Goal: Navigation & Orientation: Find specific page/section

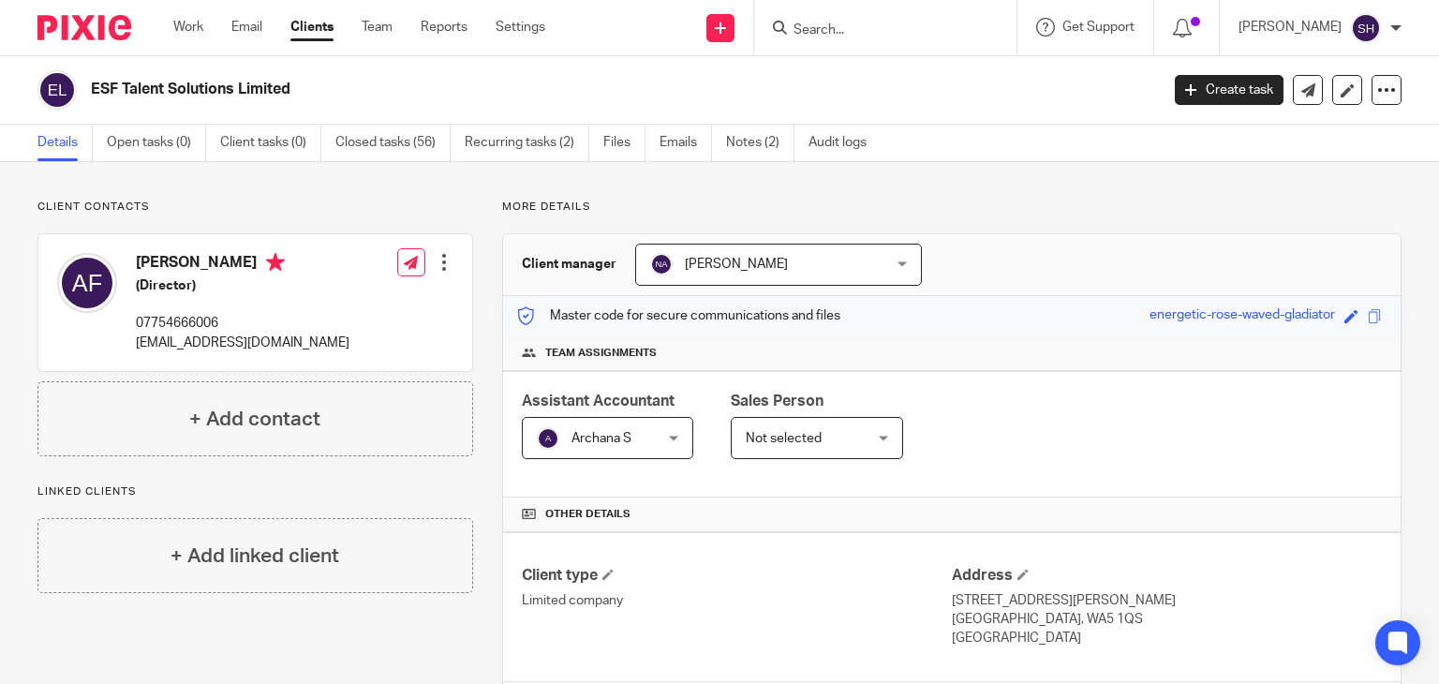
click at [806, 35] on input "Search" at bounding box center [875, 30] width 169 height 17
paste input "WITH ABODE LTD"
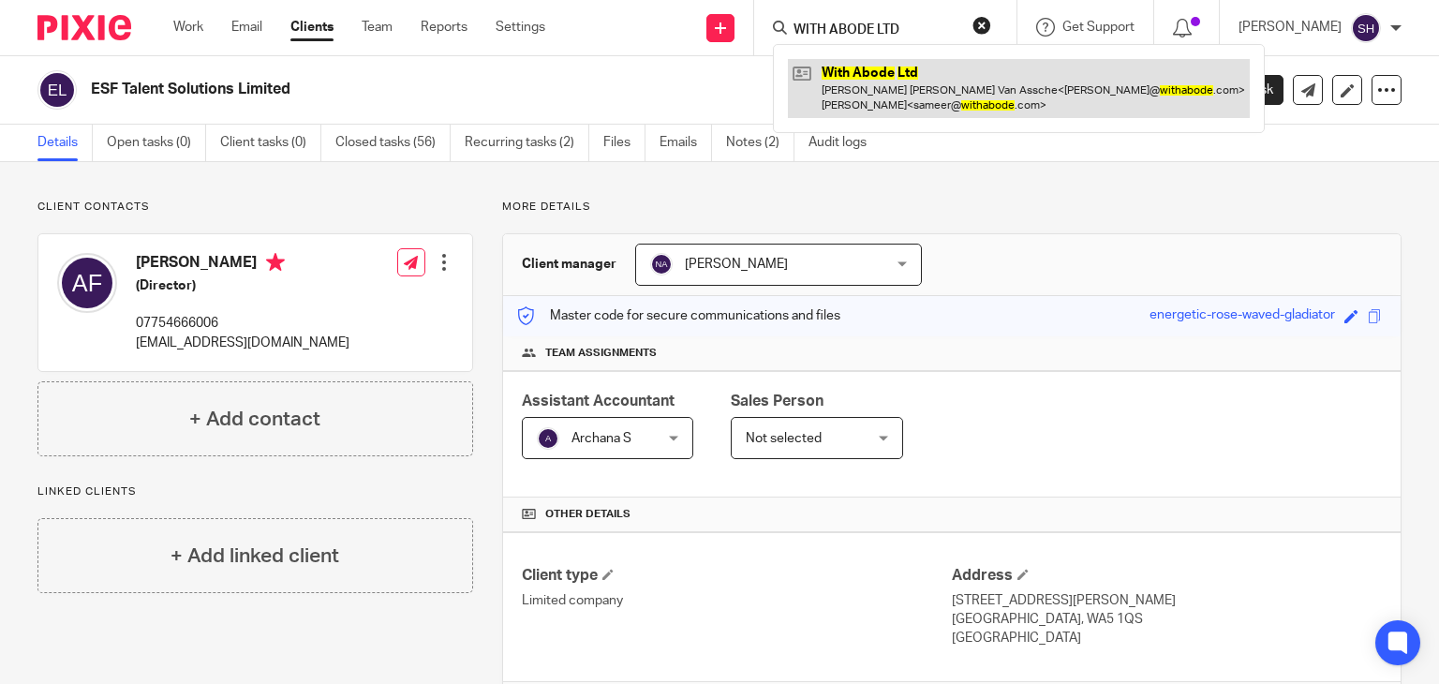
type input "WITH ABODE LTD"
click at [870, 98] on link at bounding box center [1019, 88] width 462 height 58
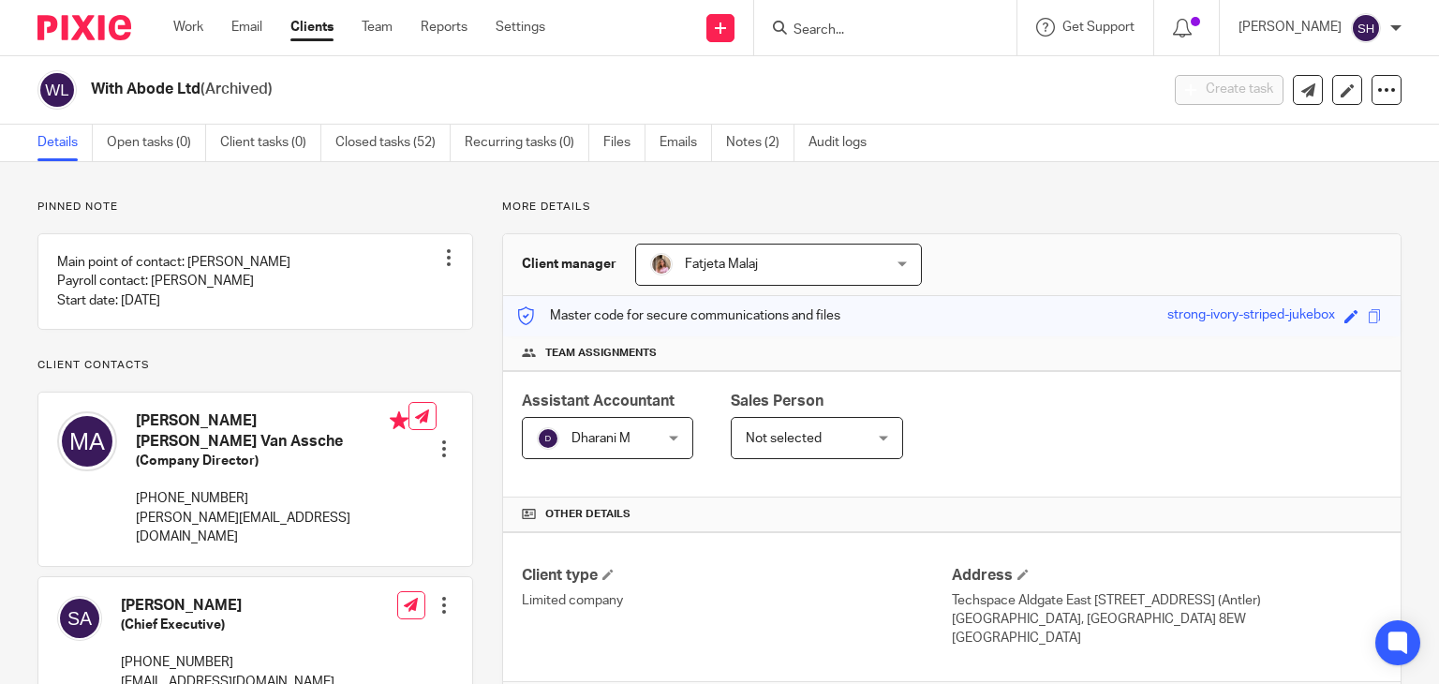
click at [841, 35] on input "Search" at bounding box center [875, 30] width 169 height 17
paste input "Inclusive Navigator Ltd -"
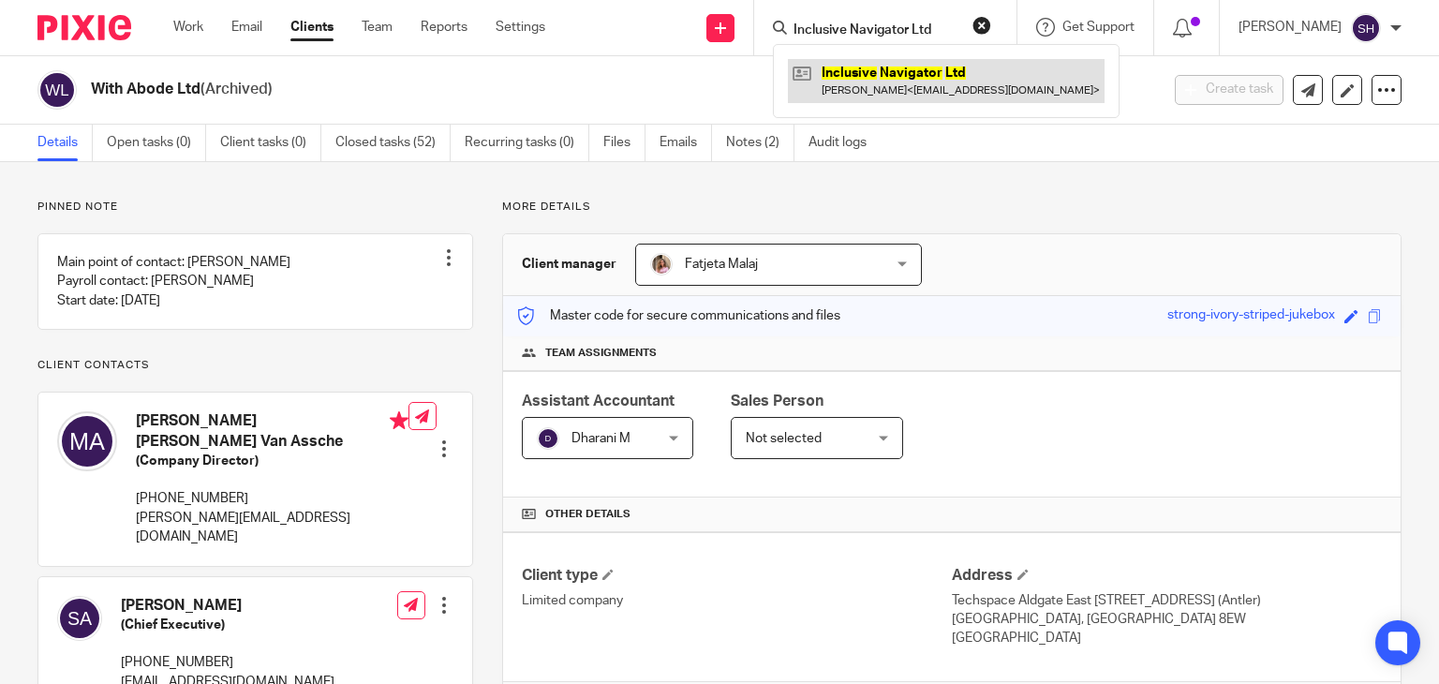
type input "Inclusive Navigator Ltd"
click at [887, 68] on link at bounding box center [946, 80] width 317 height 43
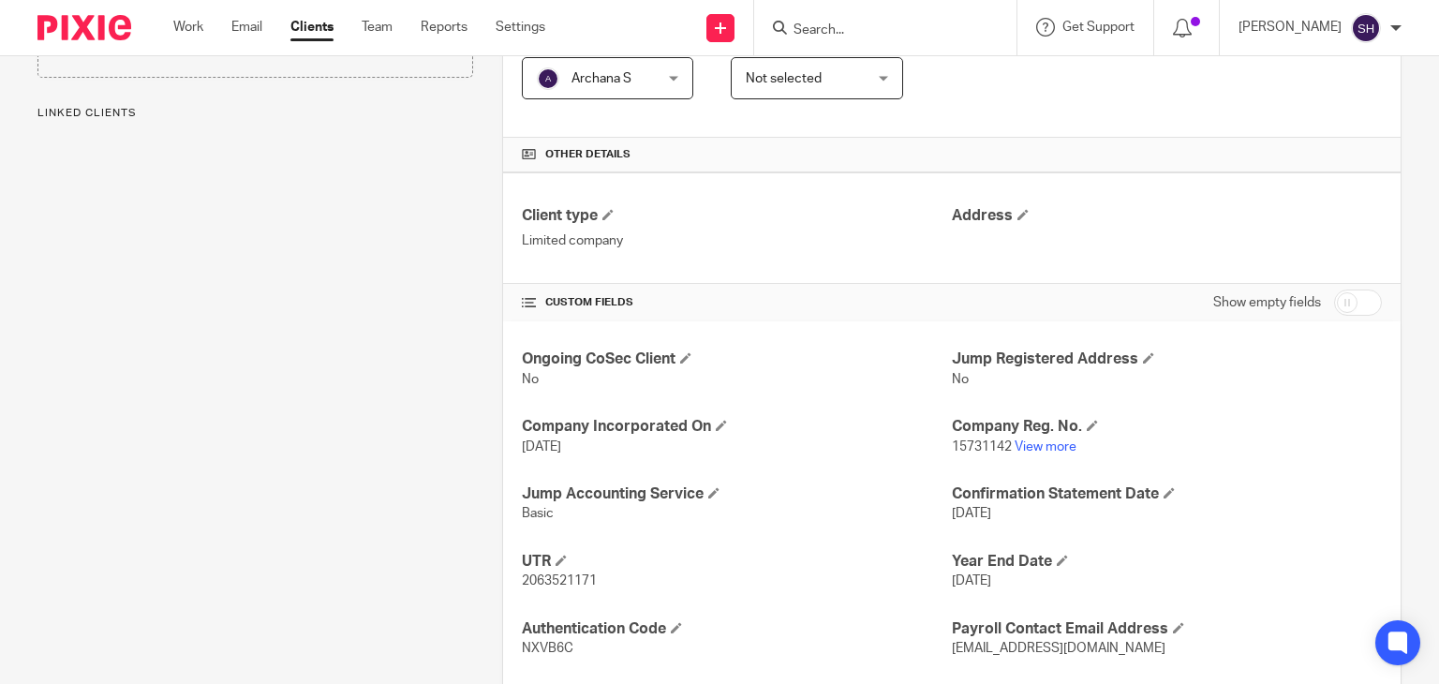
scroll to position [375, 0]
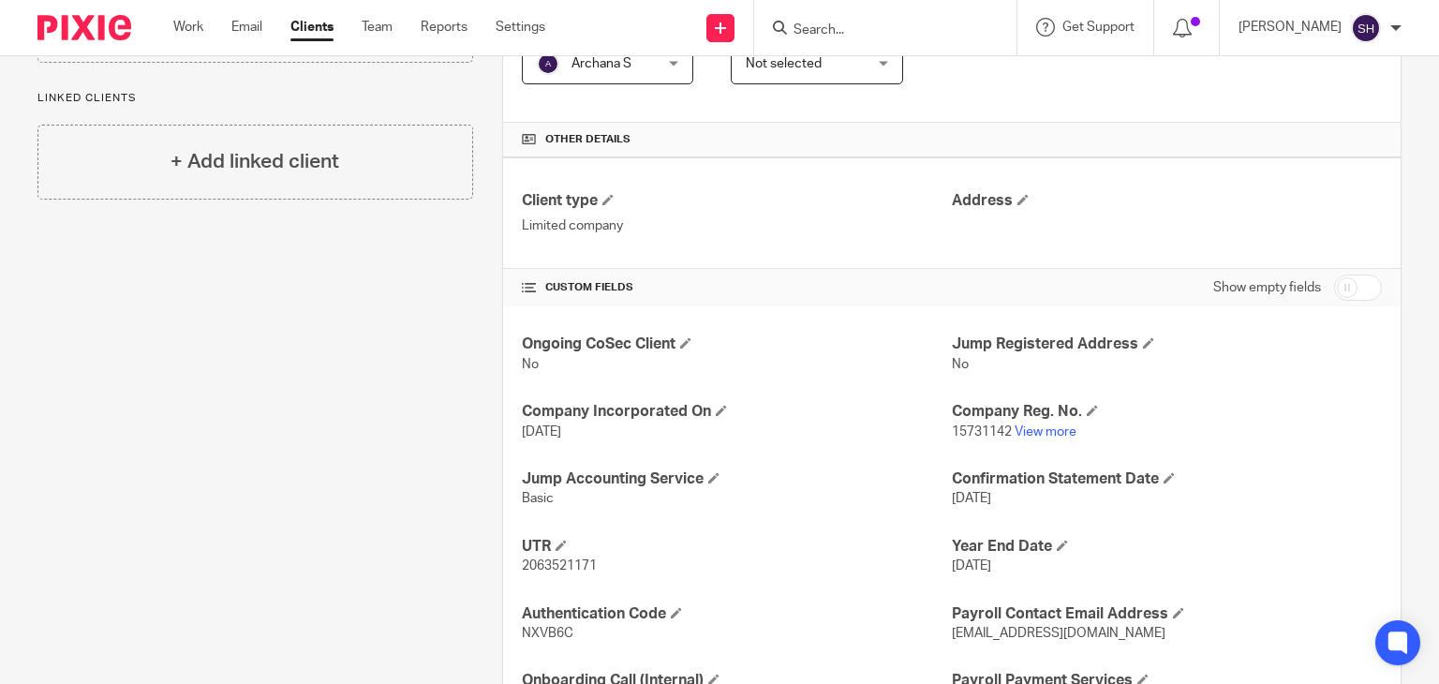
click at [820, 27] on input "Search" at bounding box center [875, 30] width 169 height 17
paste input "Inclusive Navigator Ltd -"
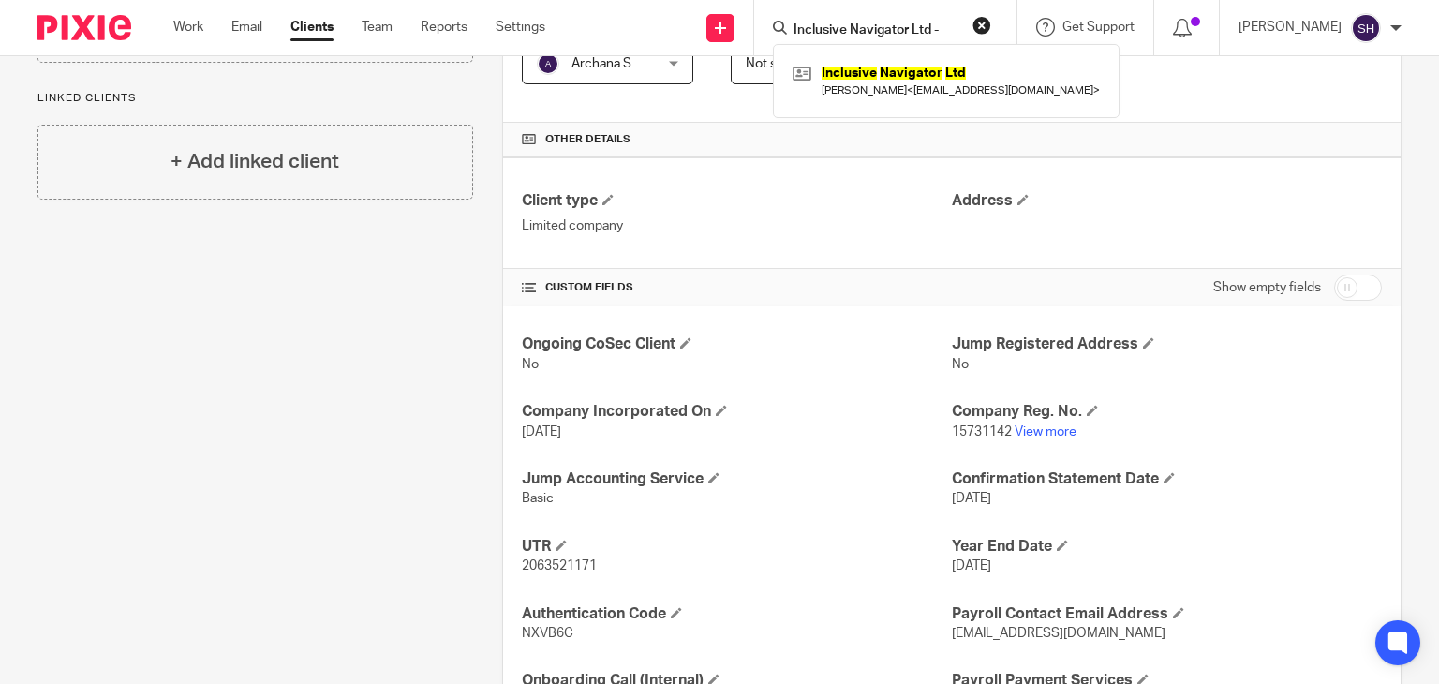
click at [940, 25] on input "Inclusive Navigator Ltd -" at bounding box center [875, 30] width 169 height 17
paste input "ESF Talent Solutions Limited -"
type input "ESF Talent Solutions Limited"
click button "submit" at bounding box center [0, 0] width 0 height 0
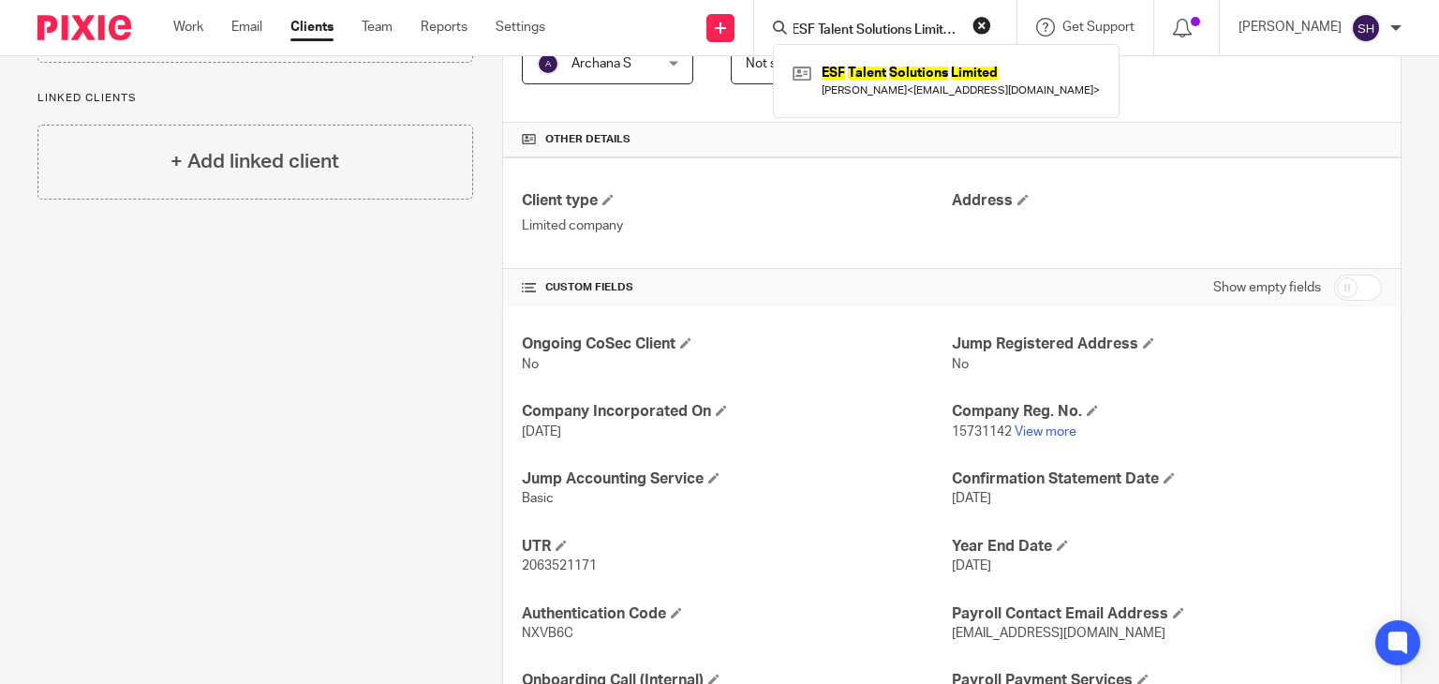
scroll to position [0, 0]
click at [910, 95] on link at bounding box center [946, 80] width 317 height 43
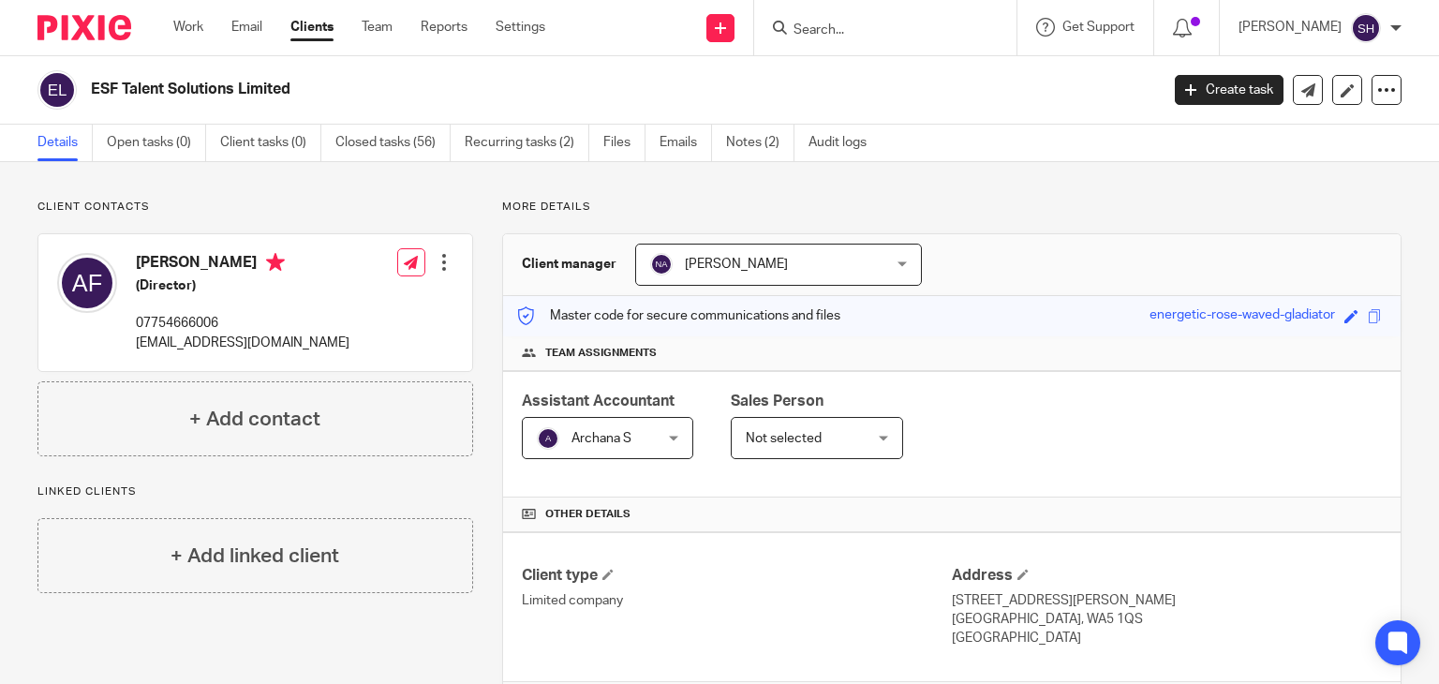
click at [829, 20] on form at bounding box center [891, 27] width 200 height 23
click at [823, 30] on input "Search" at bounding box center [875, 30] width 169 height 17
paste input "FIXED ADDRESS LTD"
type input "FIXED ADDRESS LTD"
click button "submit" at bounding box center [0, 0] width 0 height 0
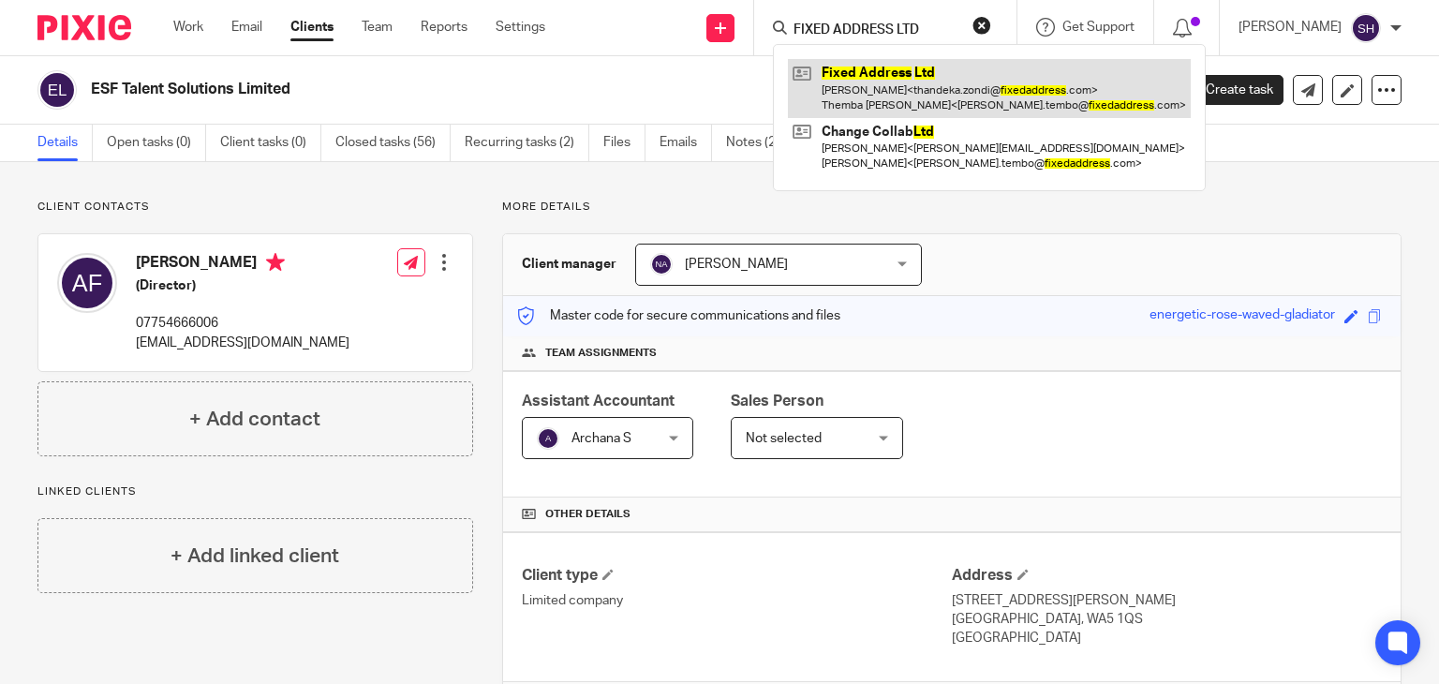
click at [924, 115] on link at bounding box center [989, 88] width 403 height 58
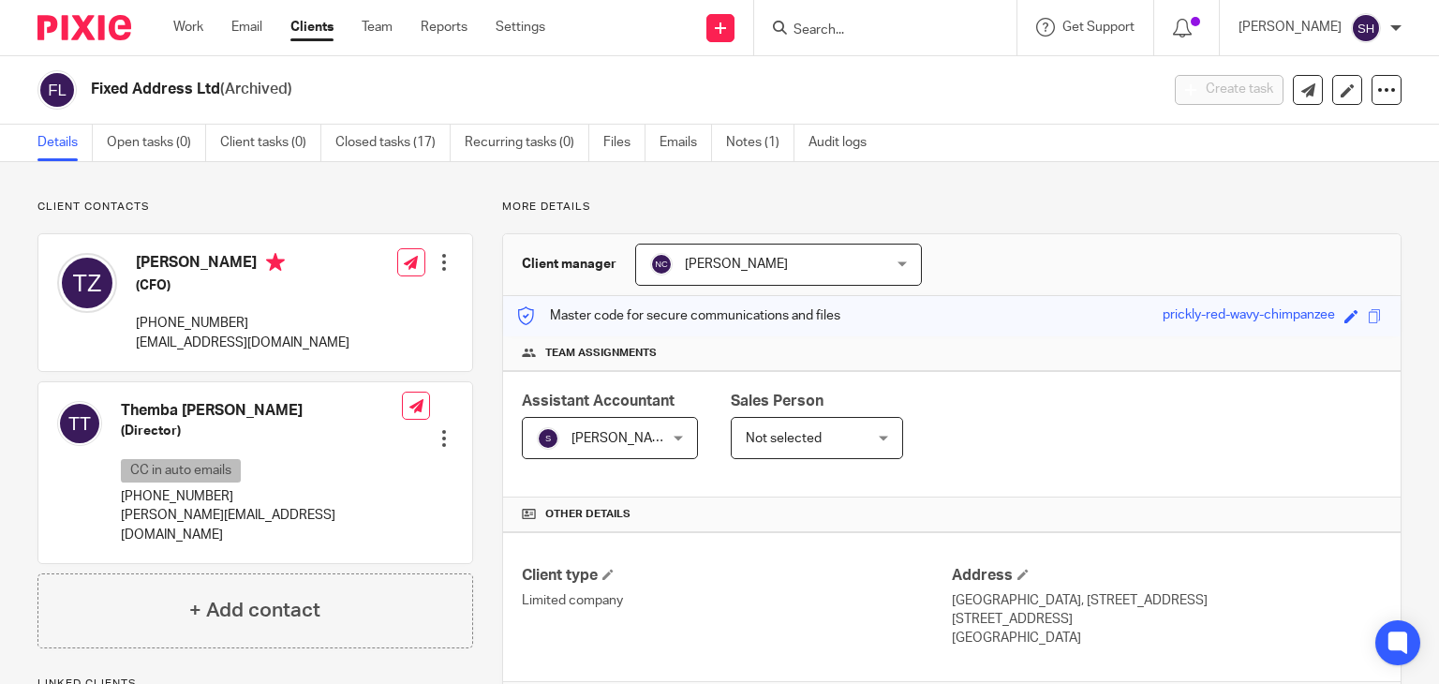
drag, startPoint x: 850, startPoint y: 36, endPoint x: 857, endPoint y: 22, distance: 14.7
click at [850, 32] on input "Search" at bounding box center [875, 30] width 169 height 17
paste input "Quantum Biolabs Ltd"
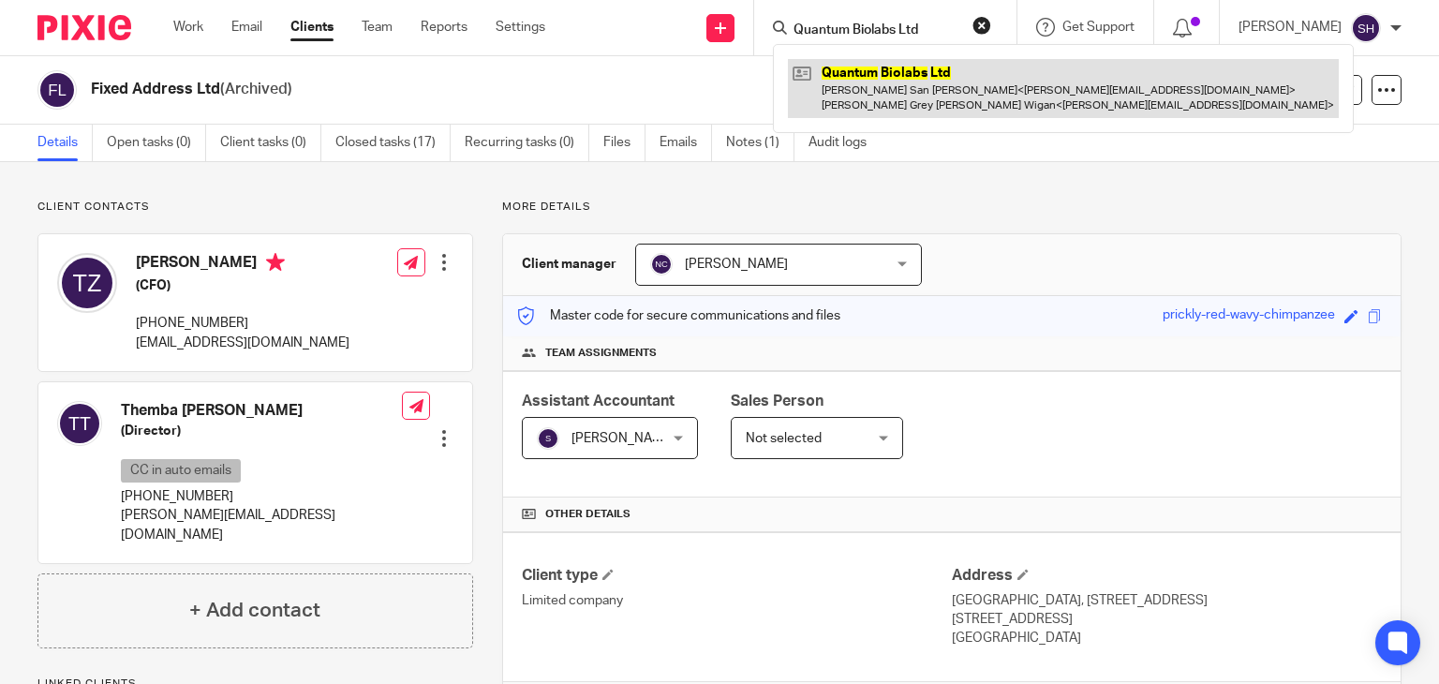
type input "Quantum Biolabs Ltd"
click at [915, 87] on link at bounding box center [1063, 88] width 551 height 58
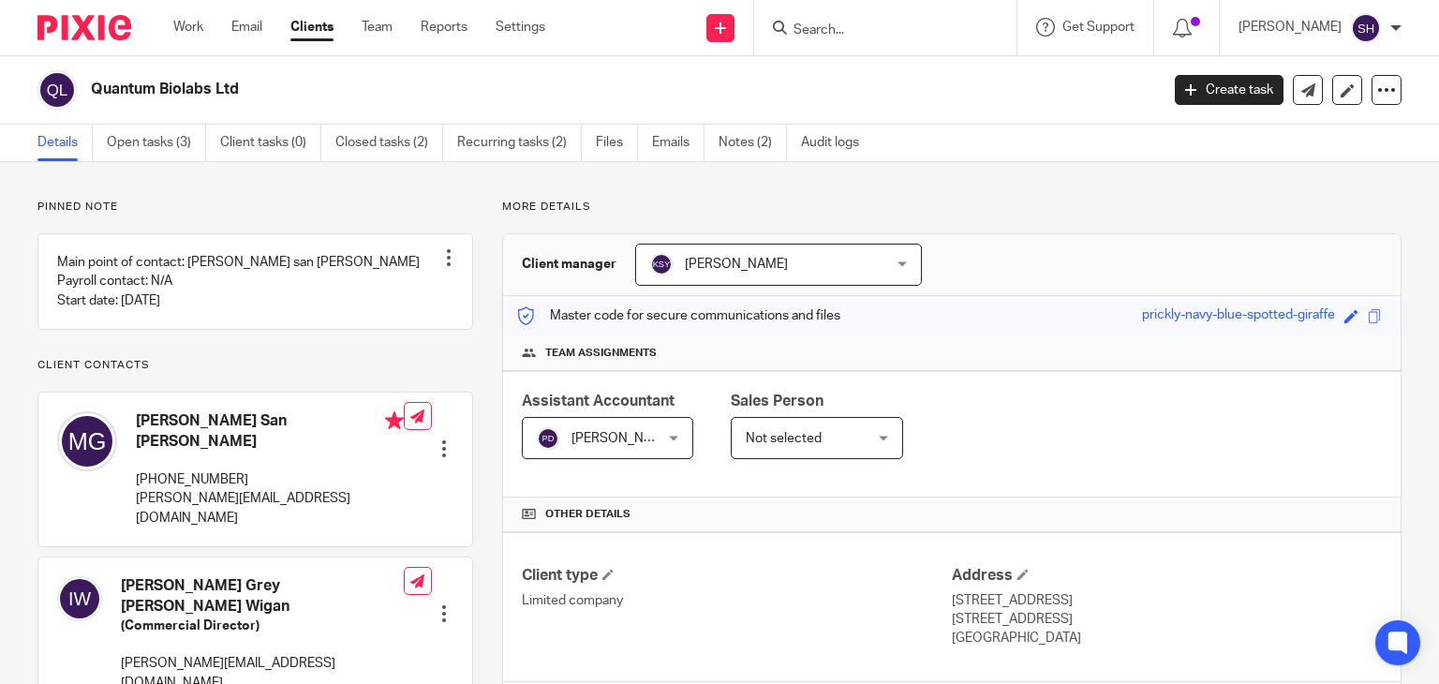
click at [832, 37] on input "Search" at bounding box center [875, 30] width 169 height 17
paste input "Ducaris Consulting Ltd"
type input "Ducaris Consulting Ltd"
drag, startPoint x: 865, startPoint y: 80, endPoint x: 929, endPoint y: 106, distance: 68.9
click at [866, 80] on link at bounding box center [904, 73] width 232 height 28
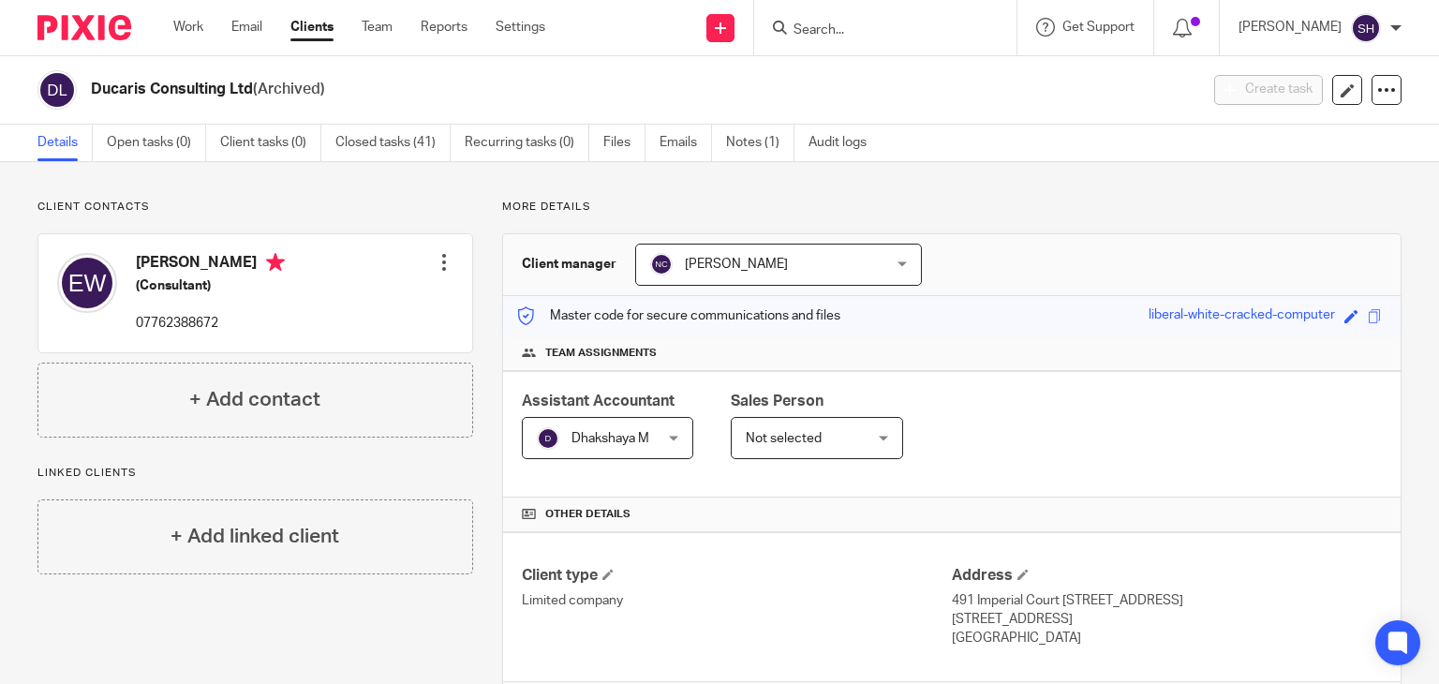
click at [868, 31] on input "Search" at bounding box center [875, 30] width 169 height 17
paste input "Ducaris Consulting Ltd"
type input "Ducaris Consulting Ltd"
click at [906, 74] on link at bounding box center [904, 73] width 232 height 28
click at [832, 31] on input "Search" at bounding box center [875, 30] width 169 height 17
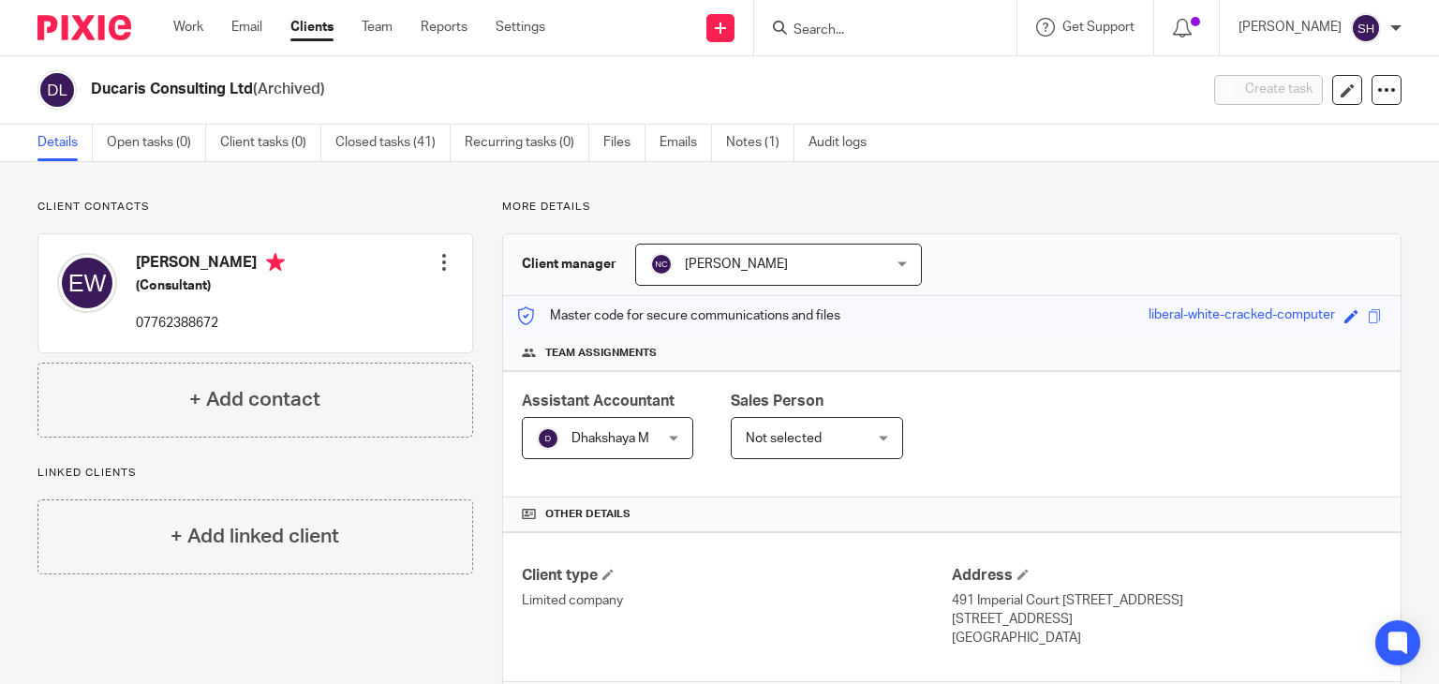
paste input "Voyage Support Service"
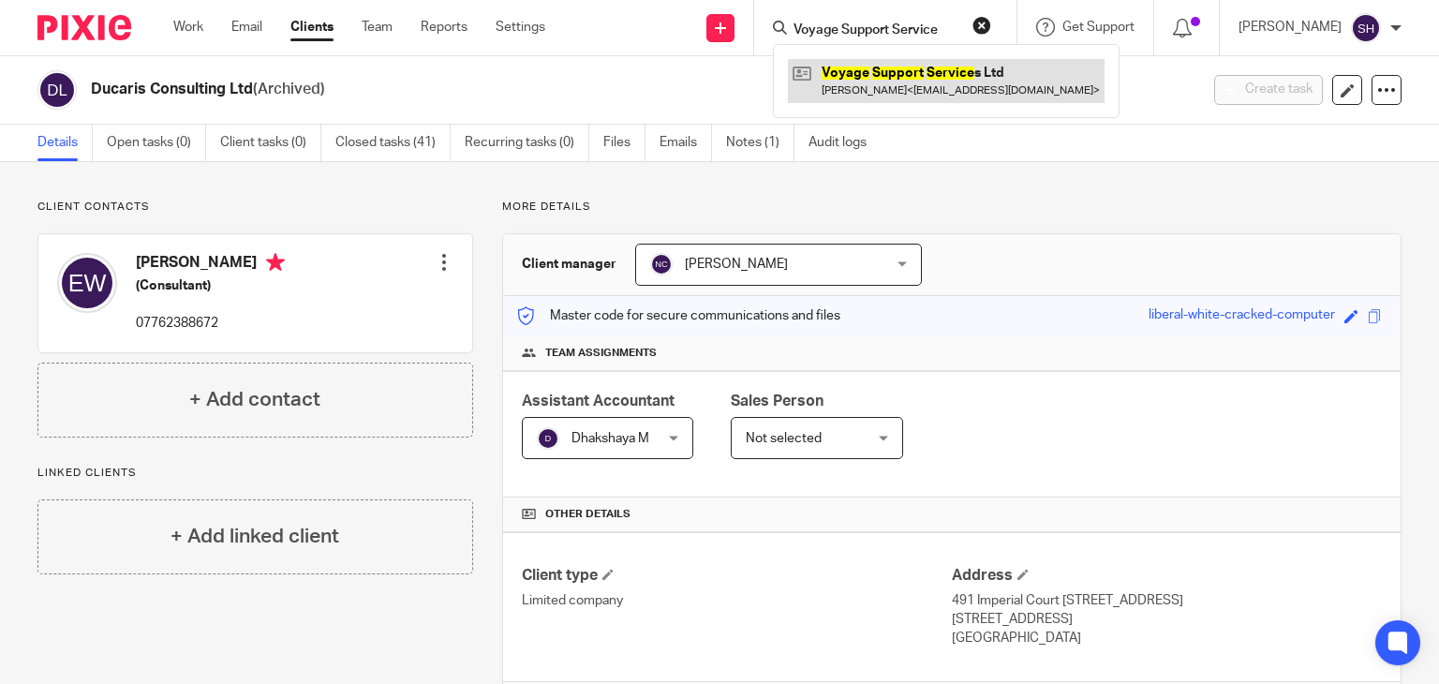
type input "Voyage Support Service"
click at [879, 87] on link at bounding box center [946, 80] width 317 height 43
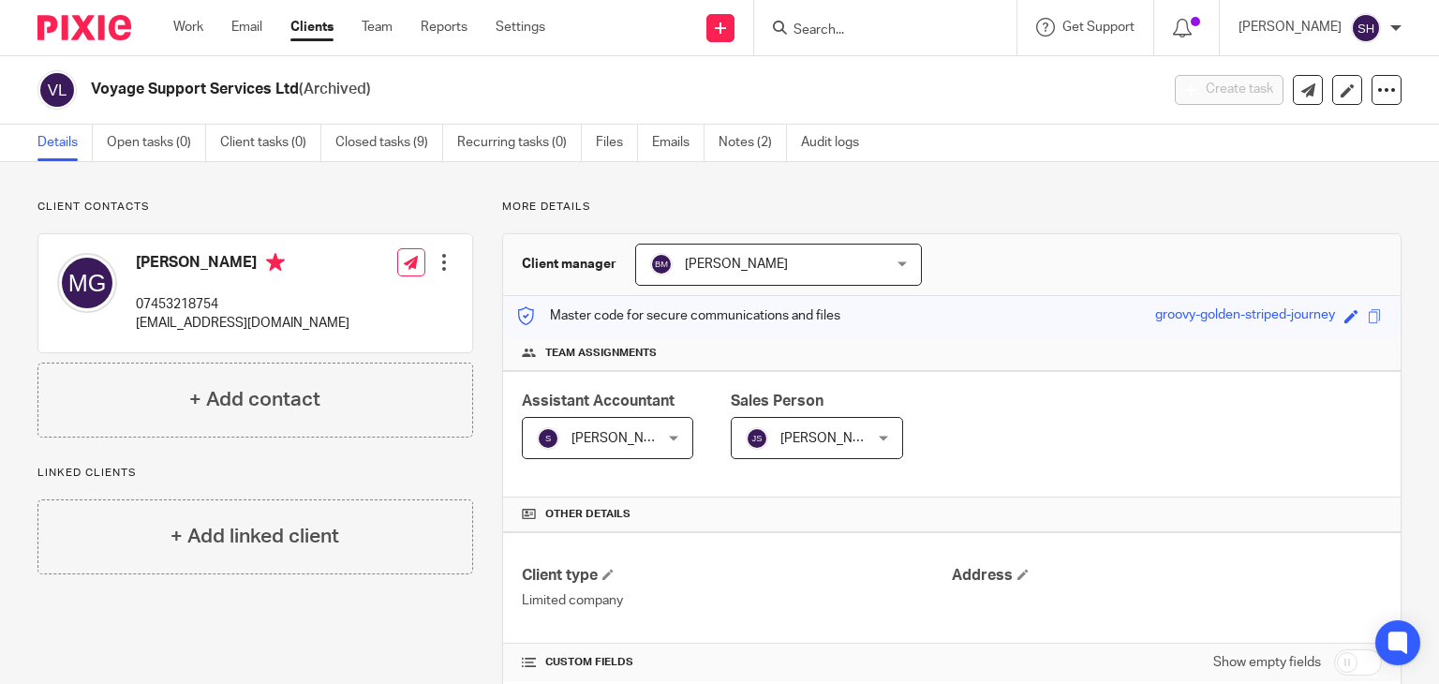
click at [857, 27] on input "Search" at bounding box center [875, 30] width 169 height 17
paste input "Moverly"
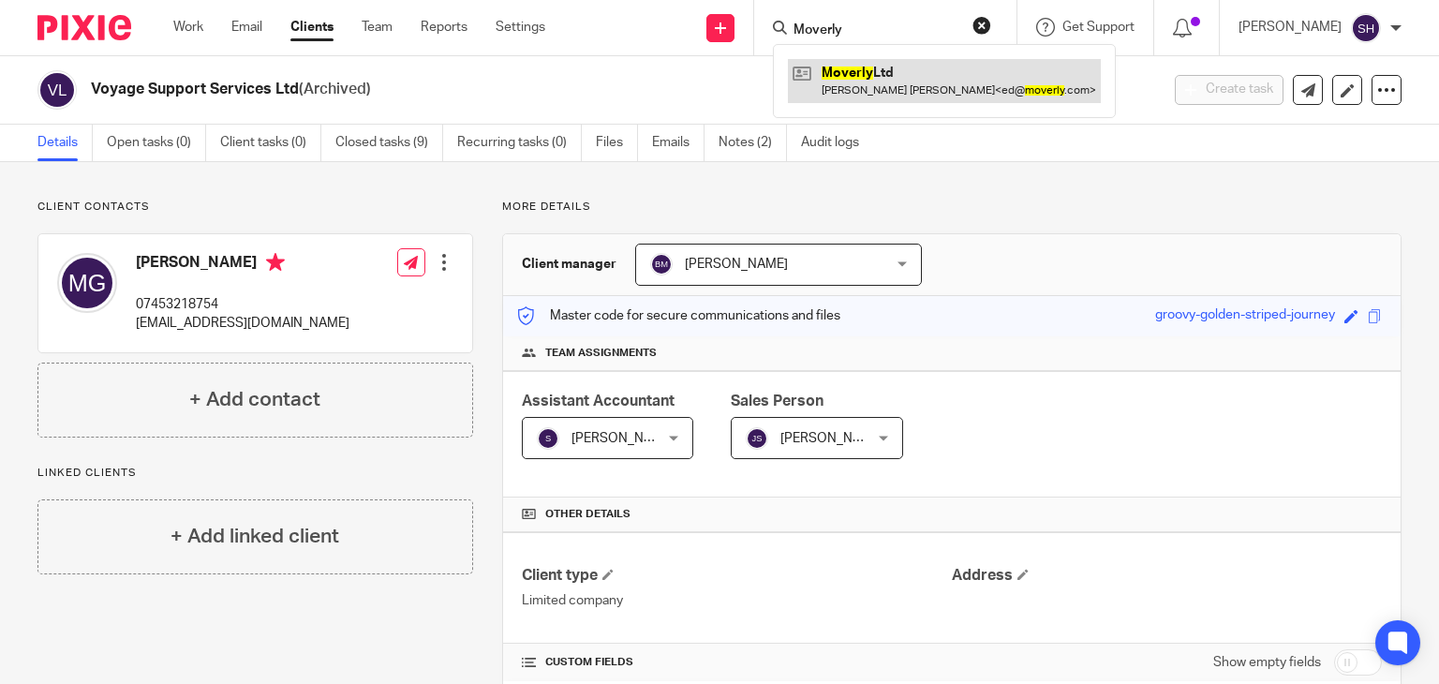
type input "Moverly"
click at [927, 69] on link at bounding box center [944, 80] width 313 height 43
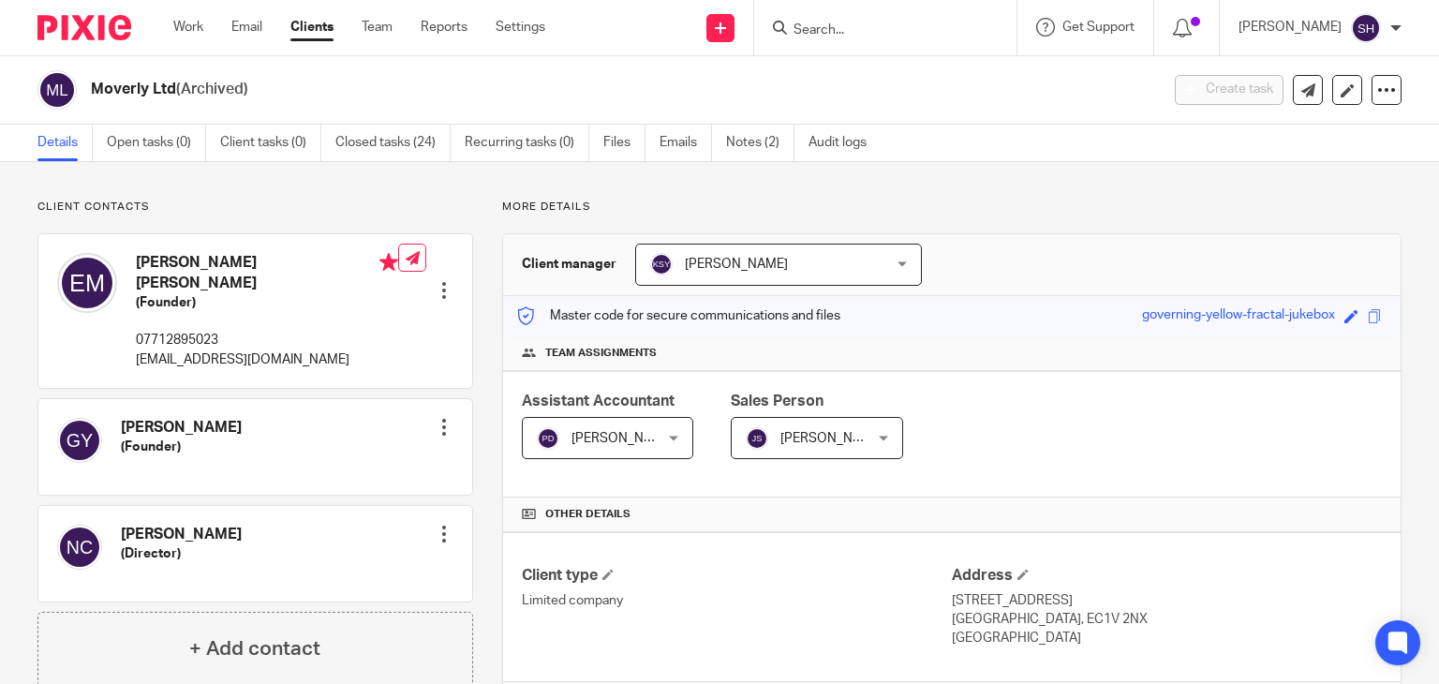
drag, startPoint x: 812, startPoint y: 37, endPoint x: 819, endPoint y: 16, distance: 21.6
click at [814, 20] on form at bounding box center [891, 27] width 200 height 23
paste input "Zest Longevity Ltd"
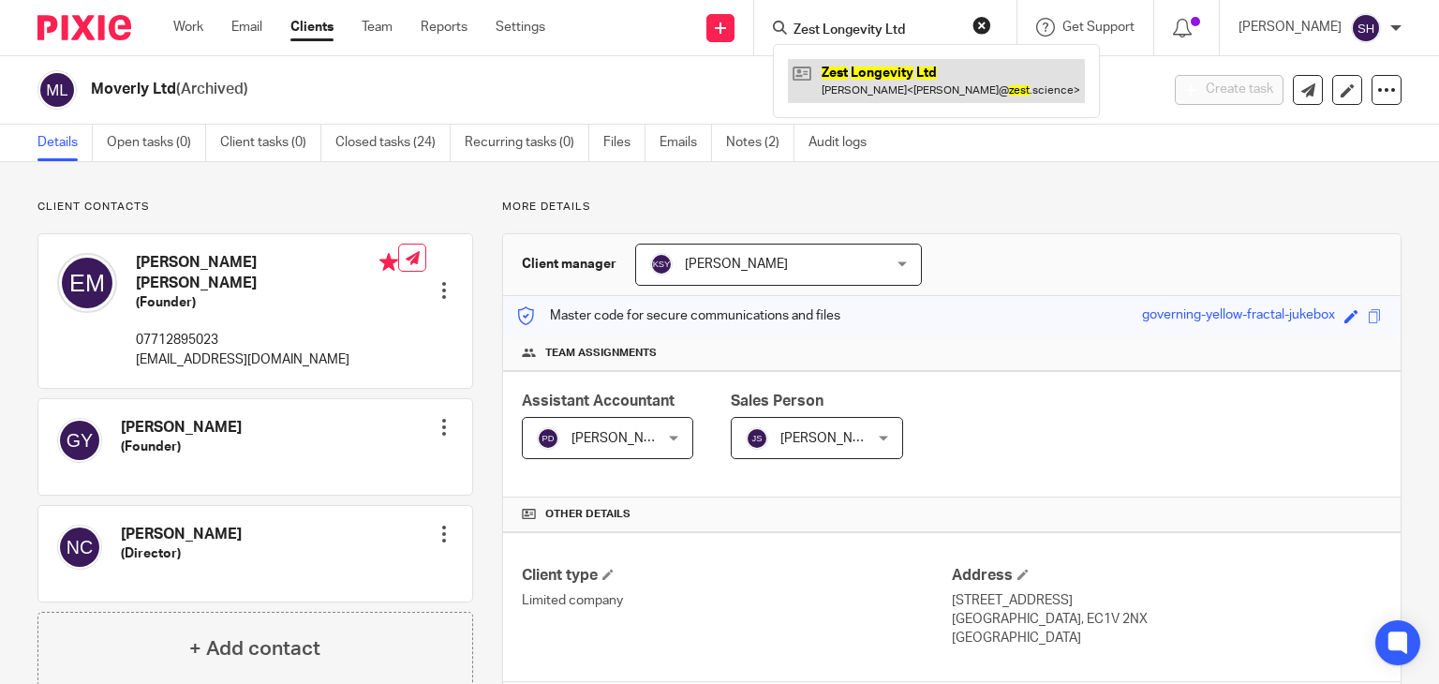
type input "Zest Longevity Ltd"
click at [879, 72] on link at bounding box center [936, 80] width 297 height 43
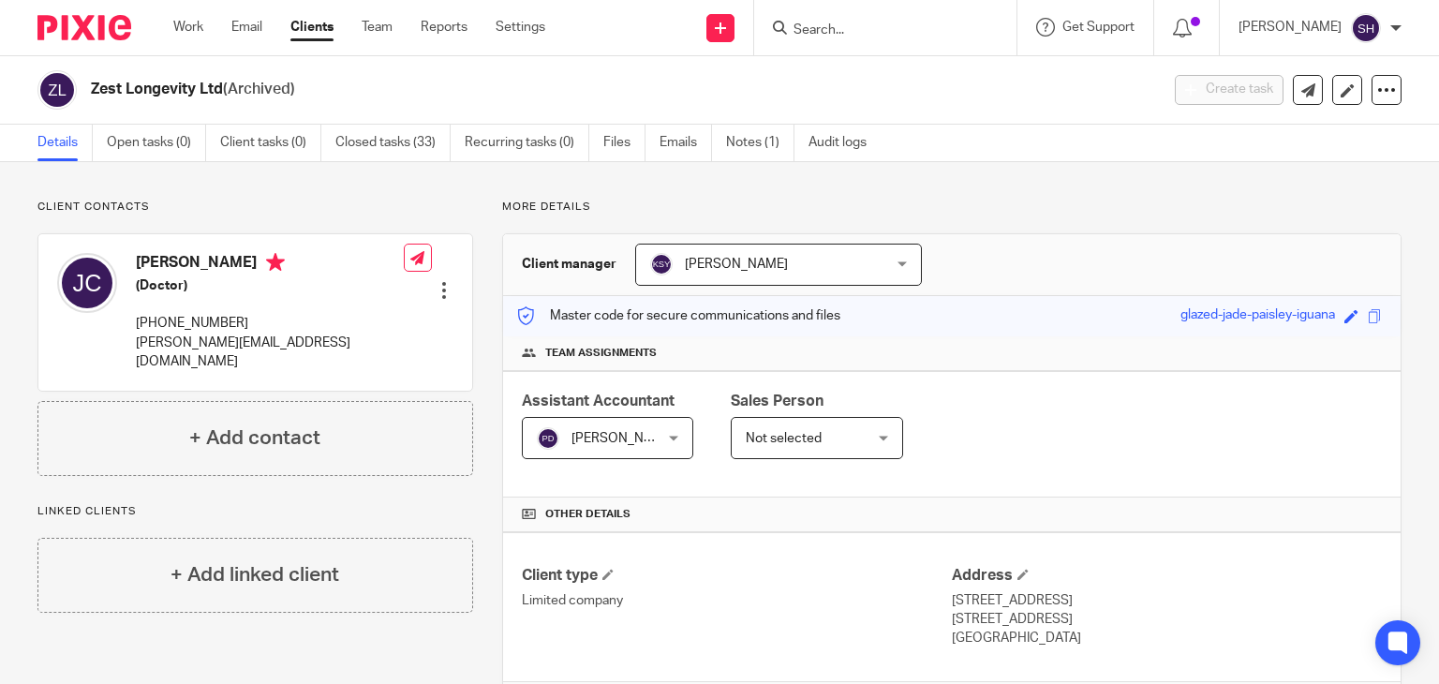
click at [862, 24] on input "Search" at bounding box center [875, 30] width 169 height 17
paste input "SeekAServ Global Ltd"
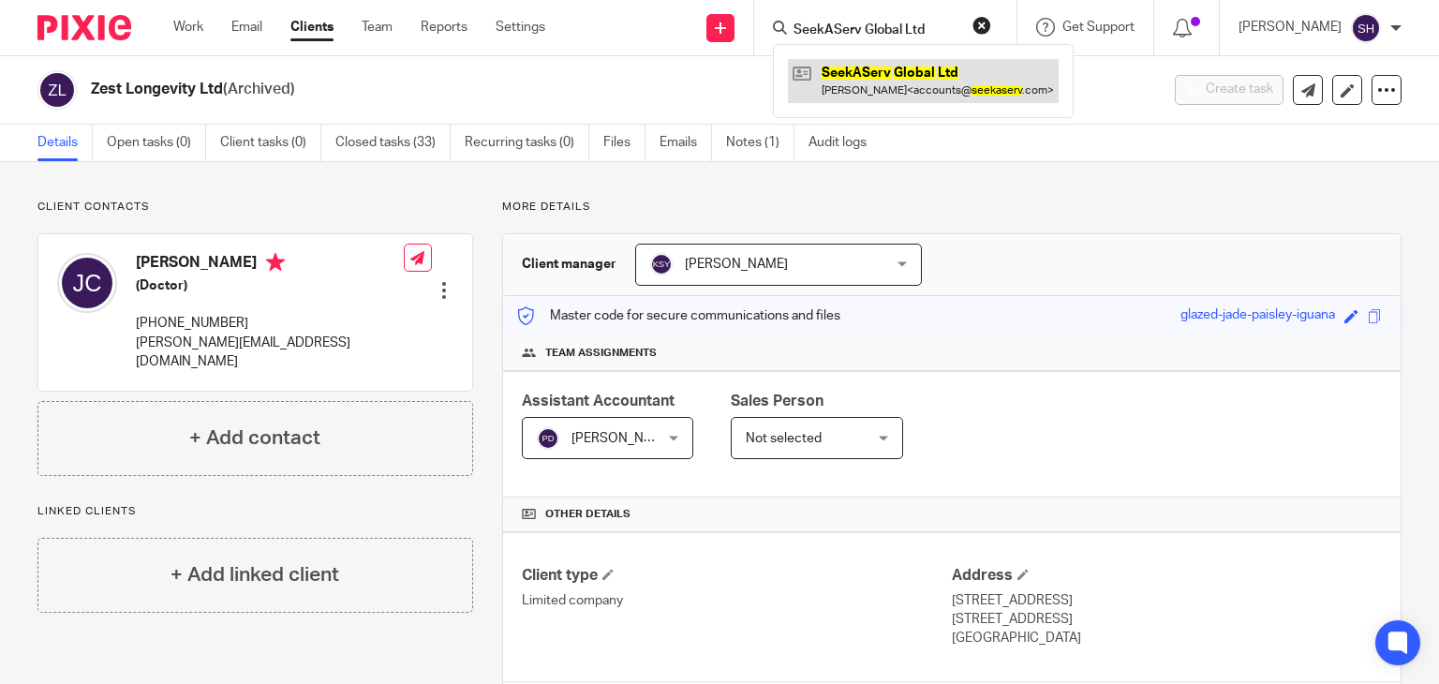
type input "SeekAServ Global Ltd"
click at [884, 74] on link at bounding box center [923, 80] width 271 height 43
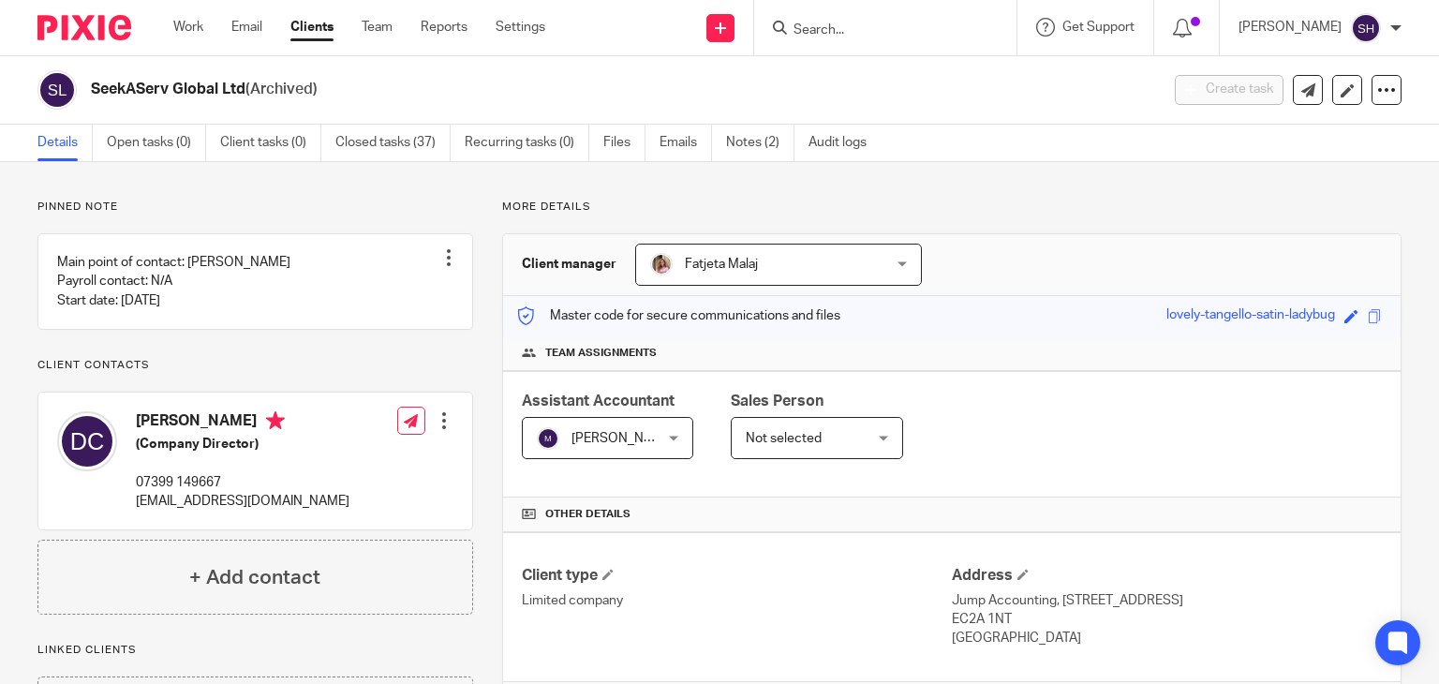
click at [808, 34] on input "Search" at bounding box center [875, 30] width 169 height 17
paste input "EPUPP LIMITED"
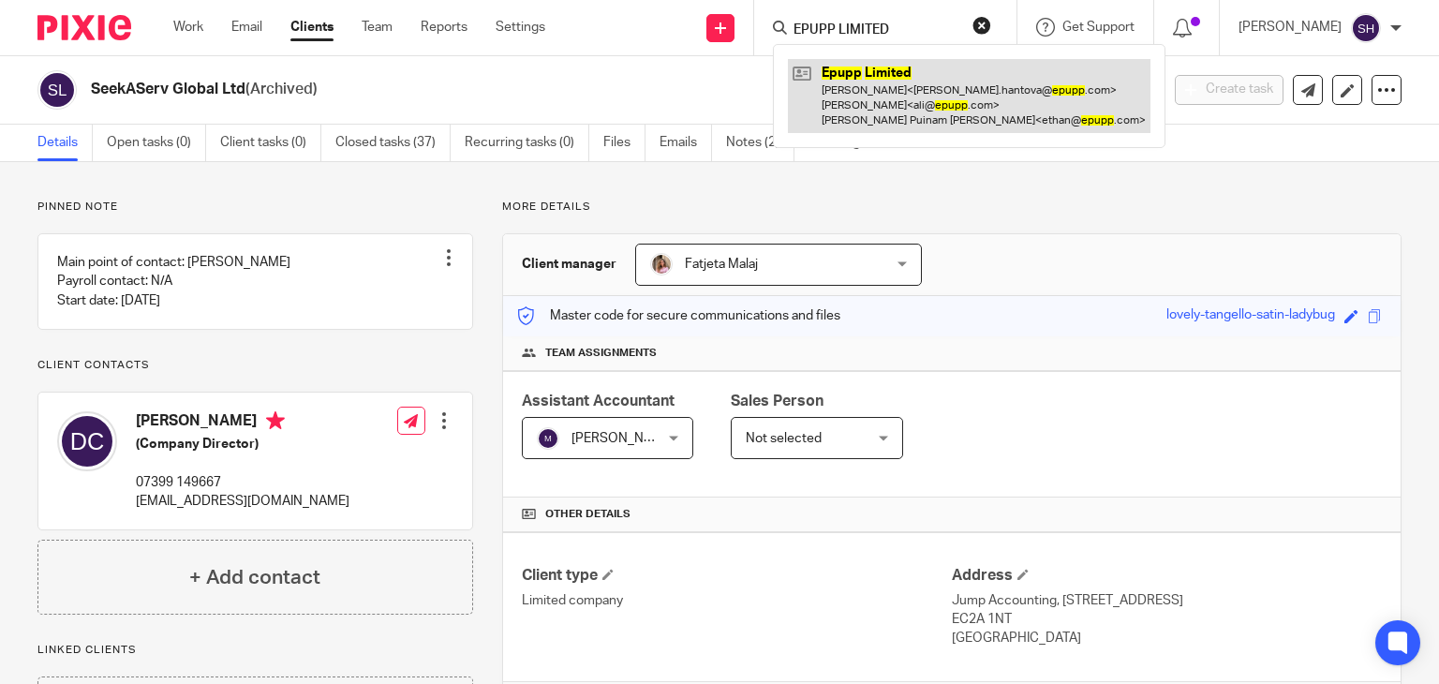
type input "EPUPP LIMITED"
click at [866, 92] on link at bounding box center [969, 96] width 362 height 74
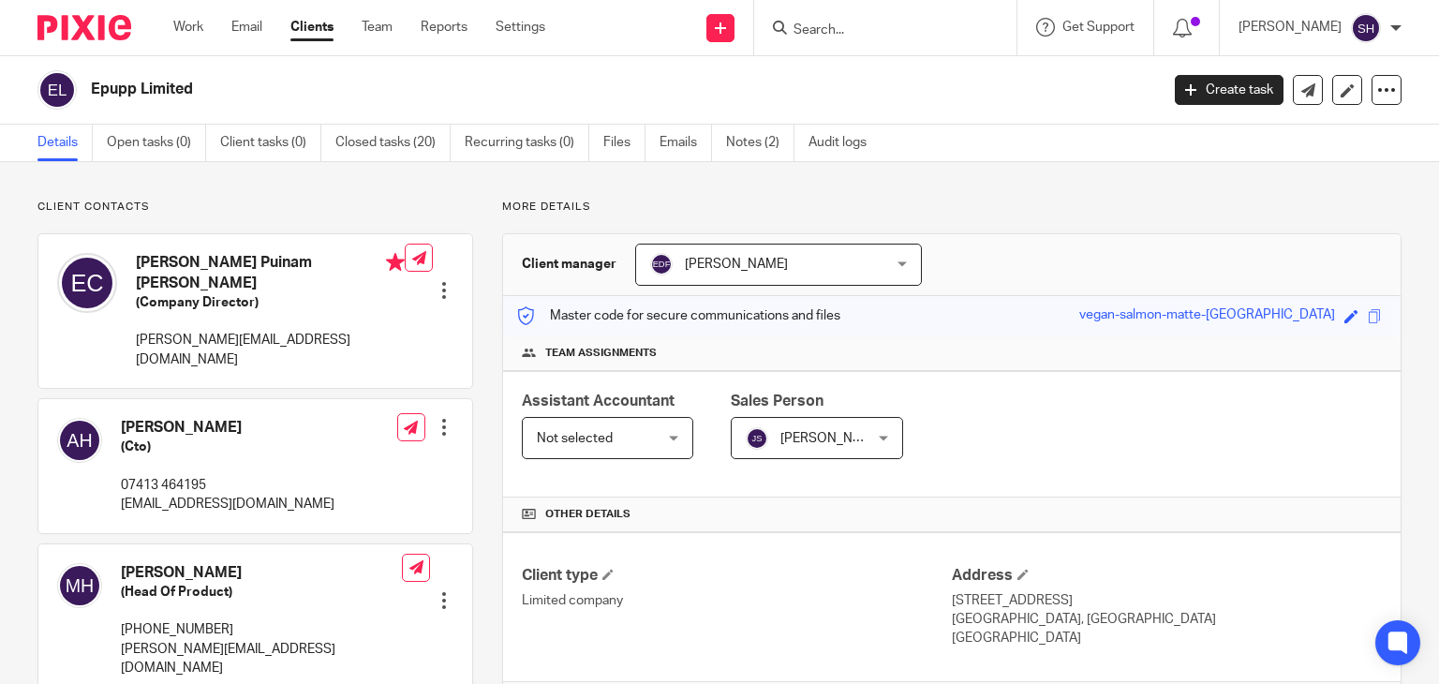
click at [800, 25] on input "Search" at bounding box center [875, 30] width 169 height 17
paste input "Acquire Life Ltd"
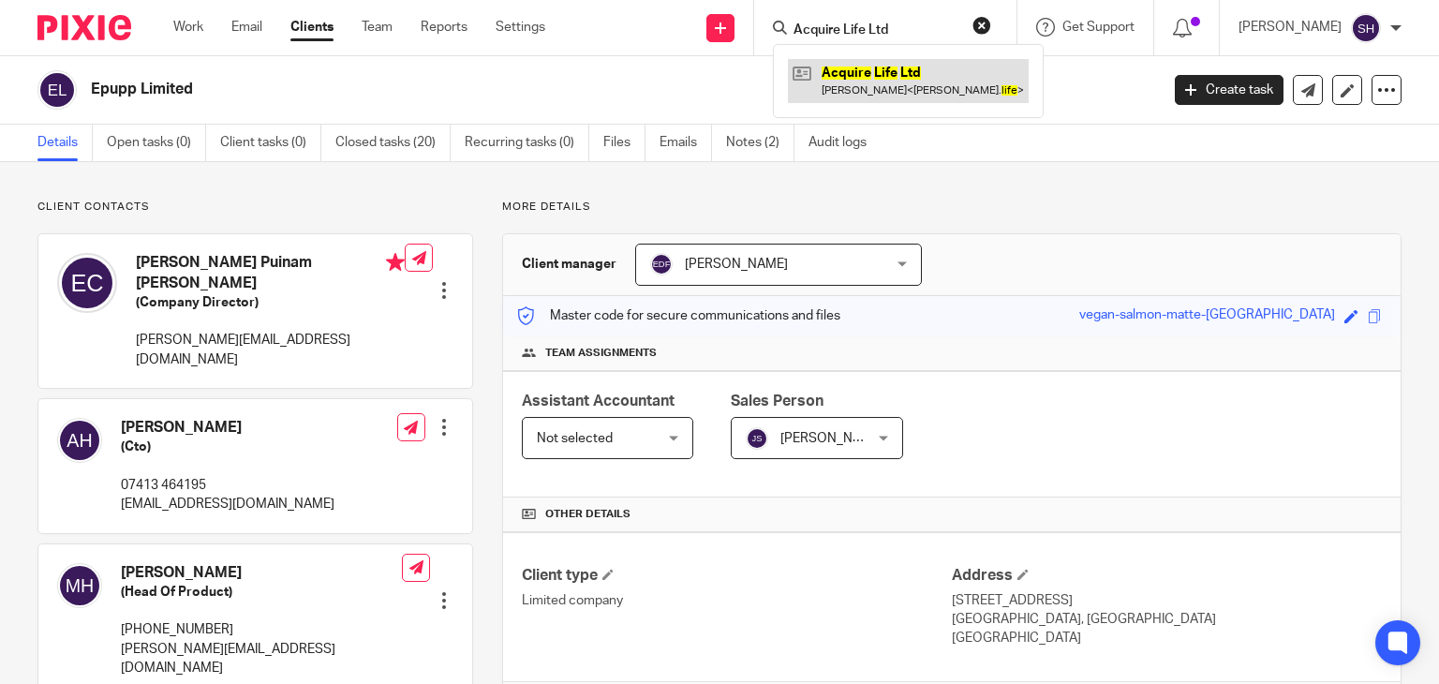
type input "Acquire Life Ltd"
click at [926, 68] on link at bounding box center [908, 80] width 241 height 43
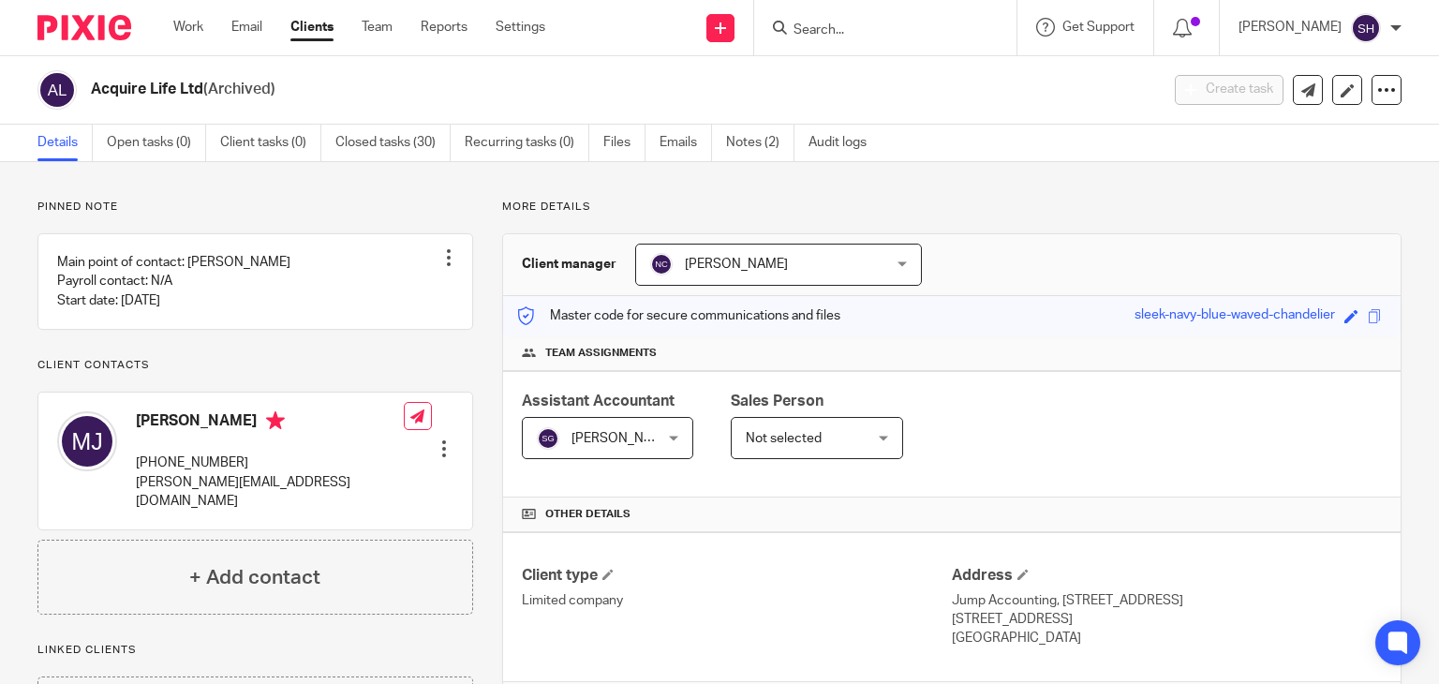
click at [881, 41] on div at bounding box center [885, 27] width 262 height 55
click at [873, 22] on input "Search" at bounding box center [875, 30] width 169 height 17
paste input "Biospan"
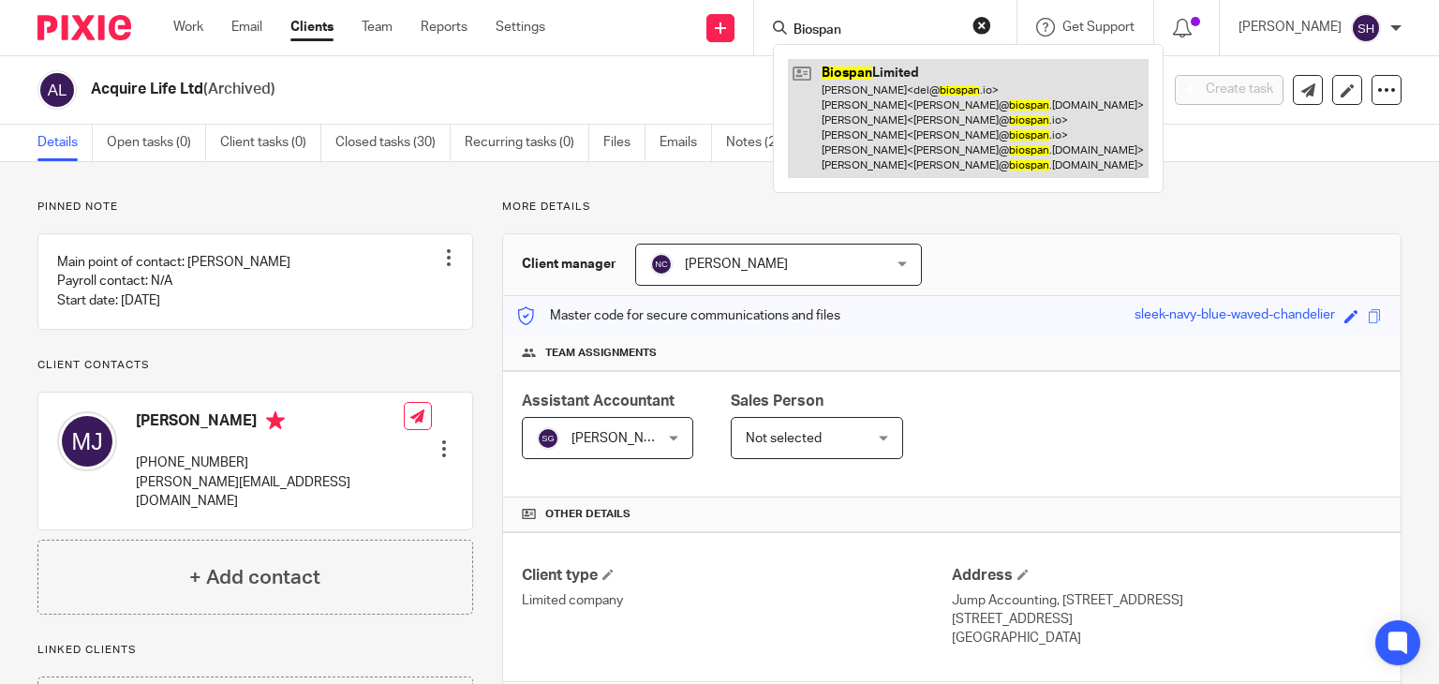
type input "Biospan"
click at [873, 98] on link at bounding box center [968, 118] width 361 height 119
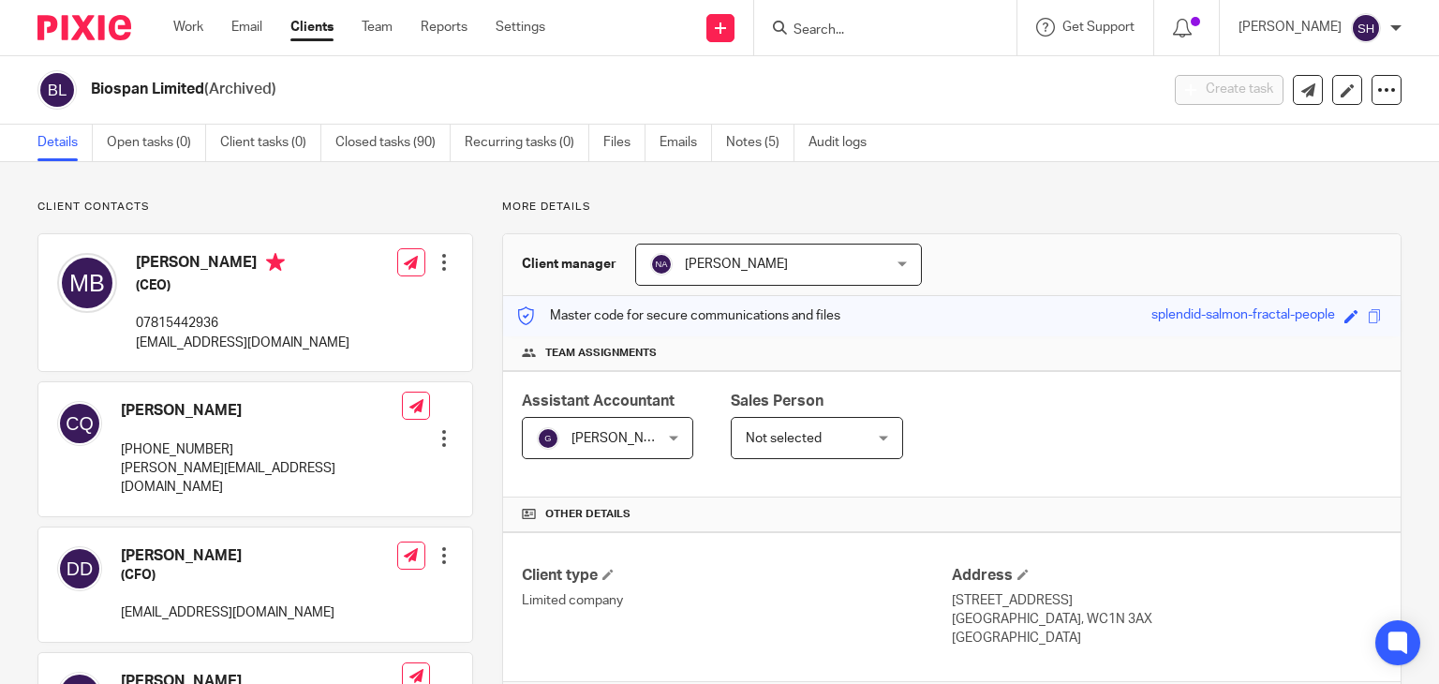
click at [797, 34] on input "Search" at bounding box center [875, 30] width 169 height 17
paste input "[PERSON_NAME] And Sons Light Haulage Ltd"
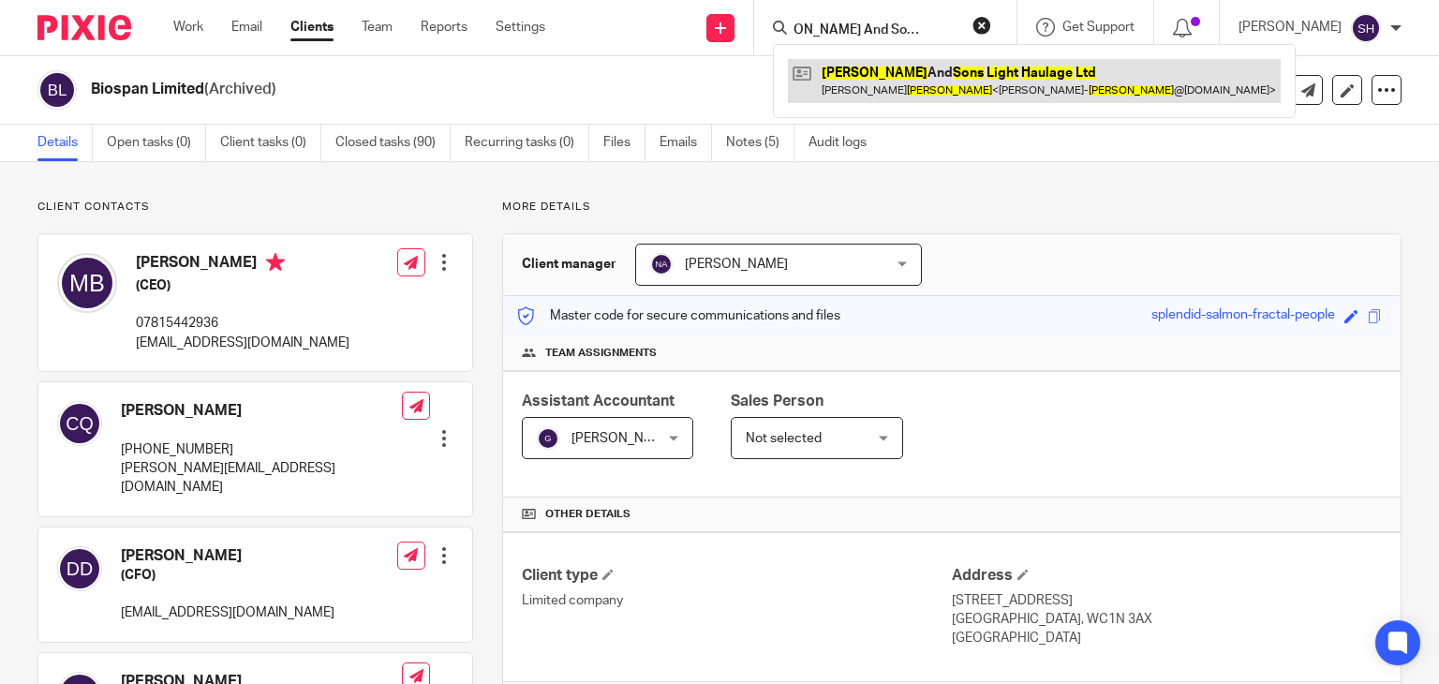
type input "[PERSON_NAME] And Sons Light Haulage Ltd"
click at [891, 80] on link at bounding box center [1034, 80] width 493 height 43
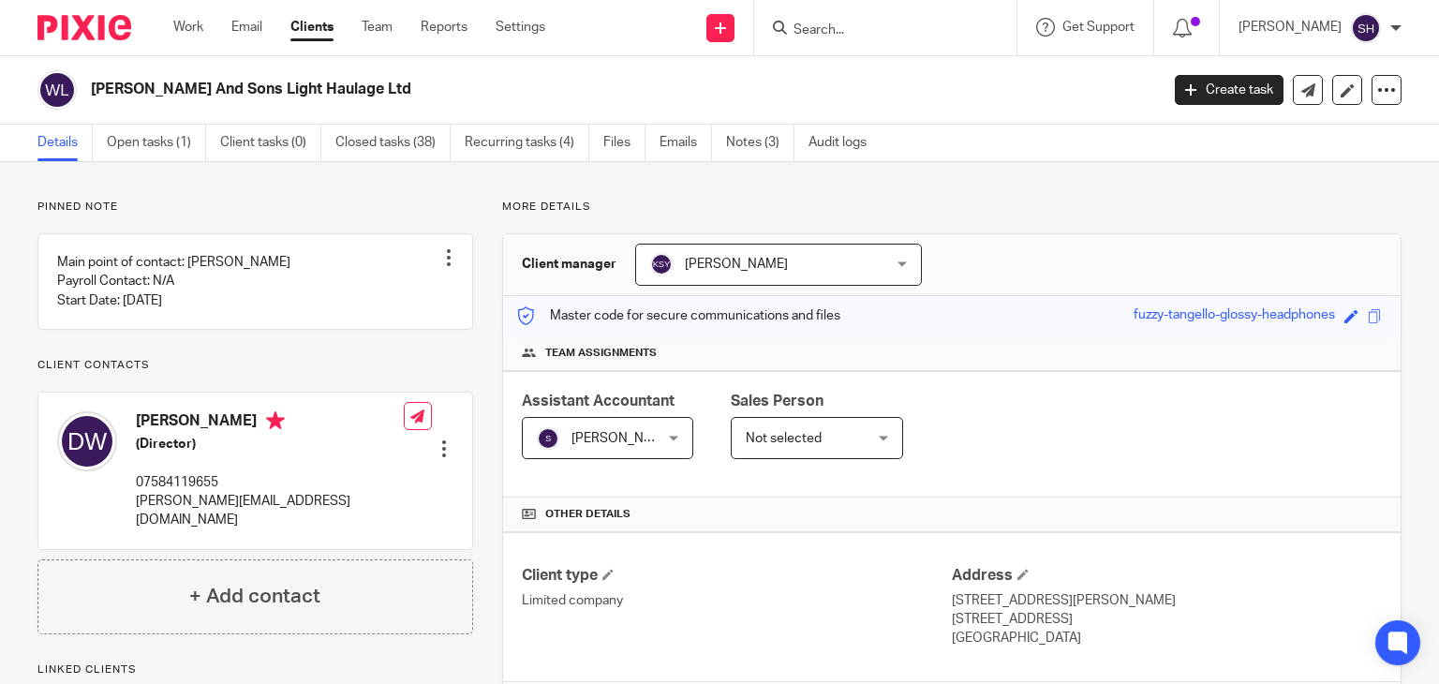
click at [822, 26] on input "Search" at bounding box center [875, 30] width 169 height 17
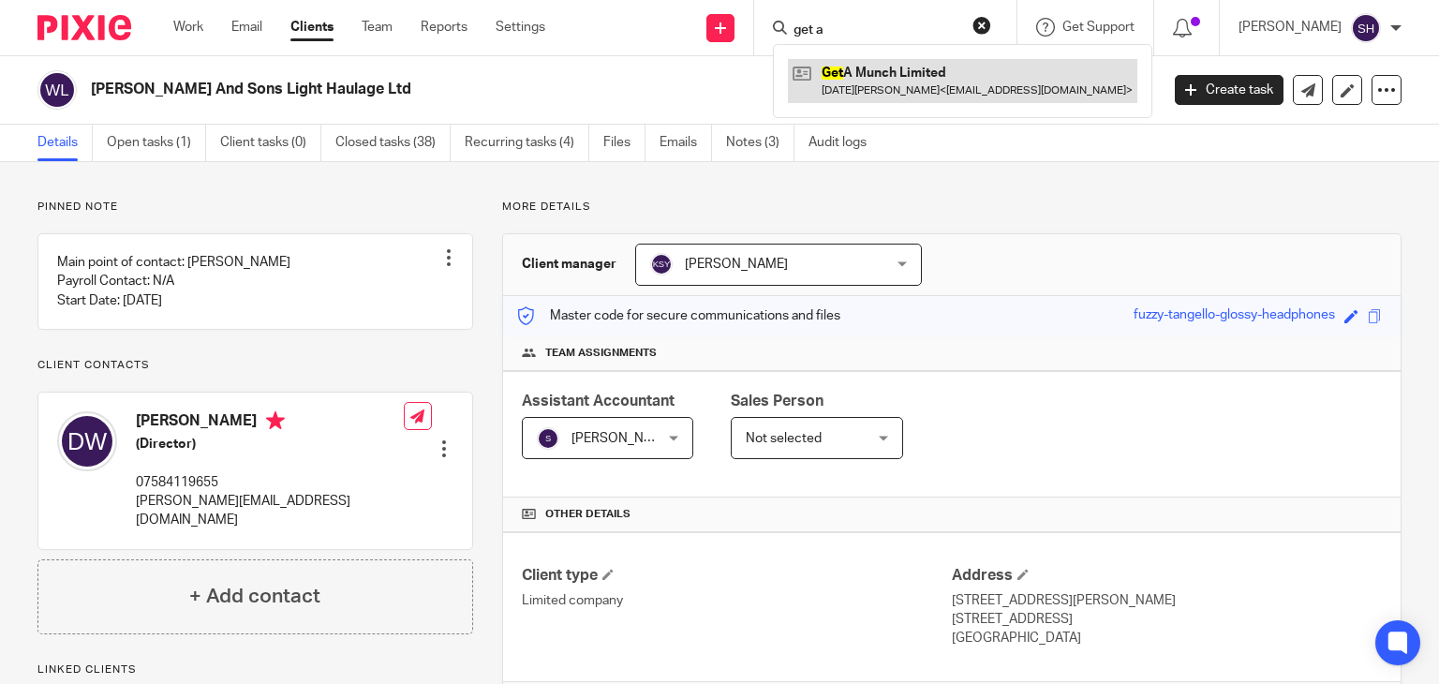
type input "get a"
click at [899, 74] on link at bounding box center [962, 80] width 349 height 43
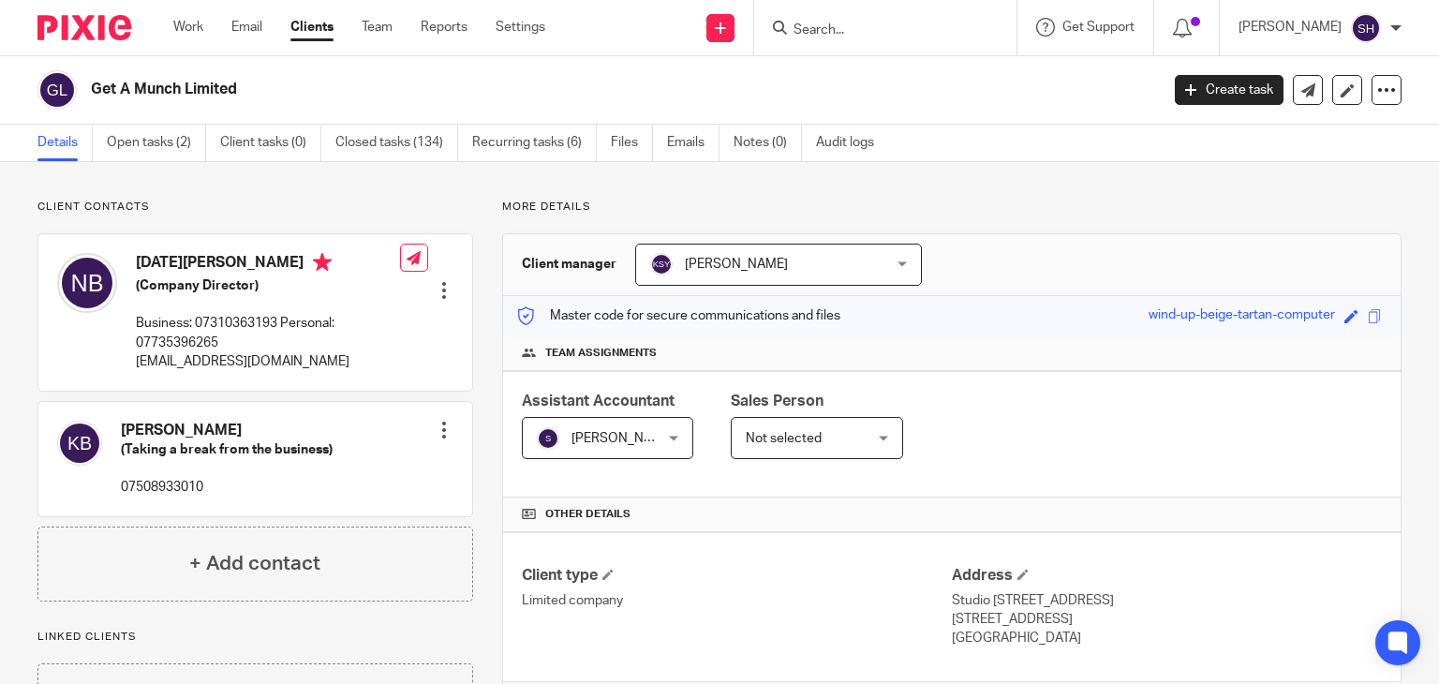
click at [817, 13] on div at bounding box center [885, 27] width 262 height 55
click at [813, 26] on input "Search" at bounding box center [875, 30] width 169 height 17
paste input "Haiper Ltd"
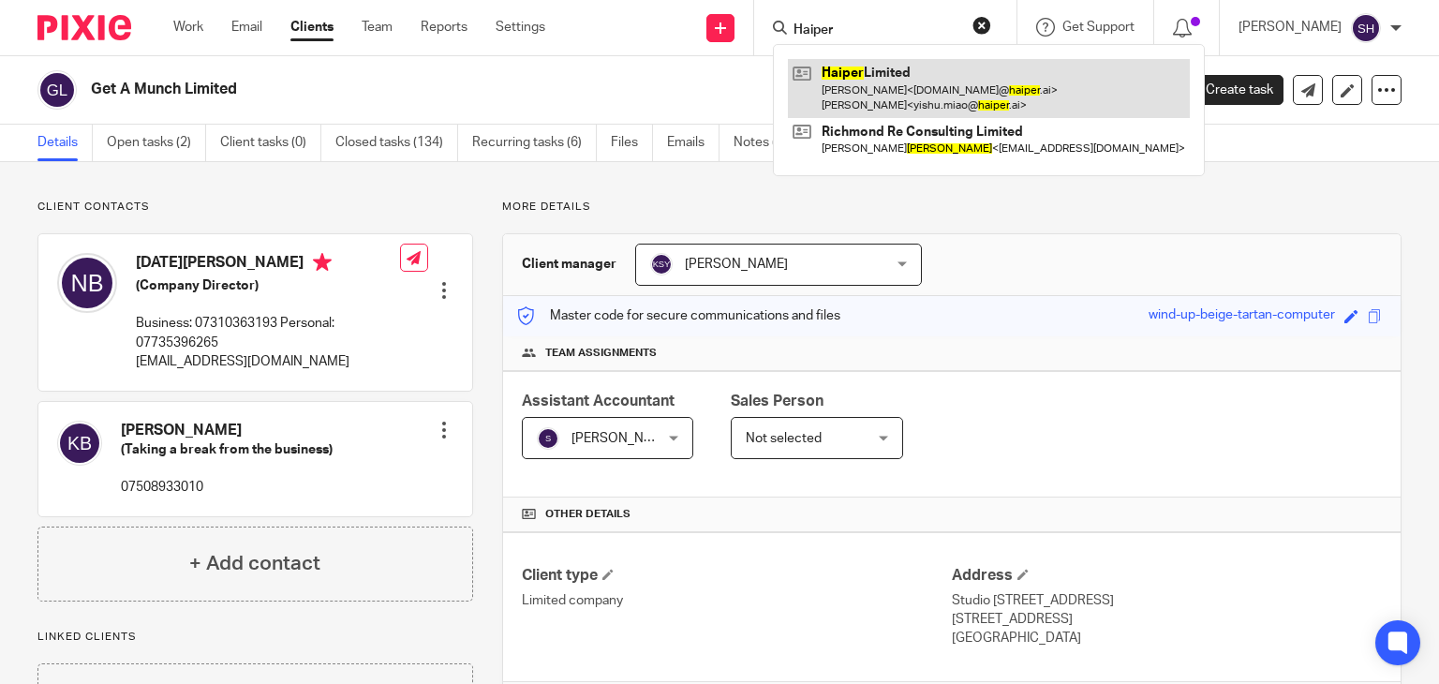
type input "Haiper"
click at [903, 97] on link at bounding box center [989, 88] width 402 height 58
